Goal: Information Seeking & Learning: Learn about a topic

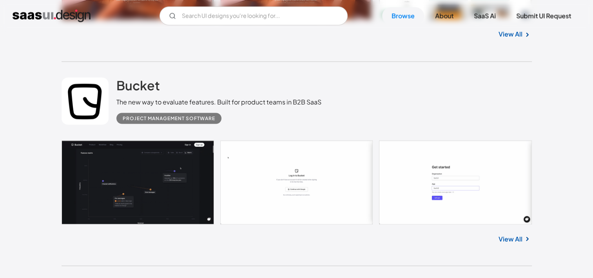
scroll to position [1382, 0]
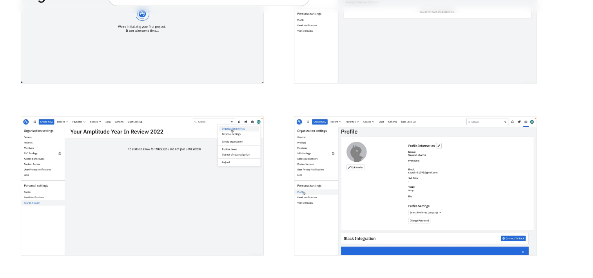
scroll to position [1332, 0]
